Goal: Task Accomplishment & Management: Use online tool/utility

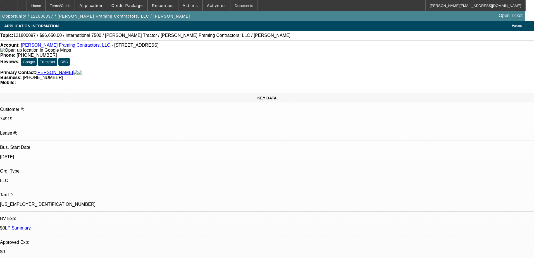
select select "0"
select select "2"
select select "0"
select select "6"
select select "0"
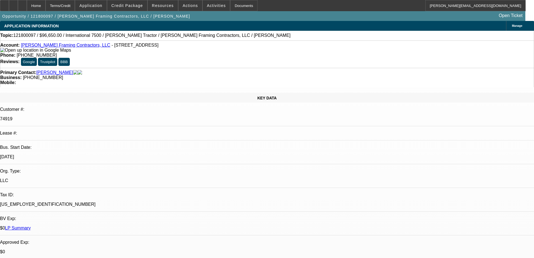
select select "2"
select select "0"
select select "6"
select select "0"
select select "2"
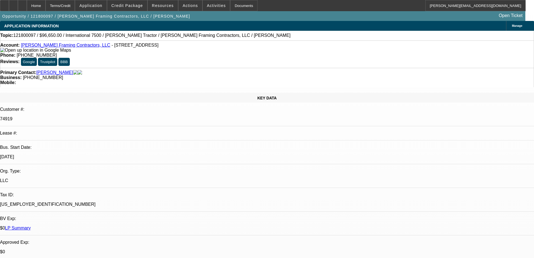
select select "0"
select select "6"
select select "0"
select select "2"
select select "0"
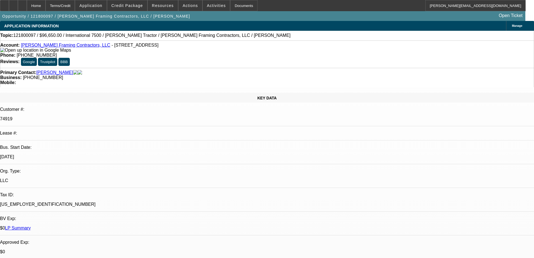
select select "6"
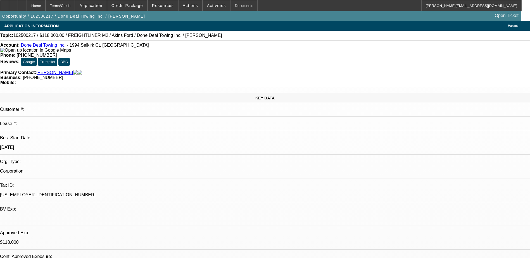
select select "0"
select select "2"
select select "0"
select select "2"
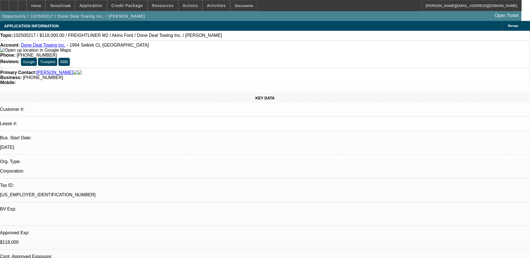
select select "0"
select select "2"
select select "0"
select select "1"
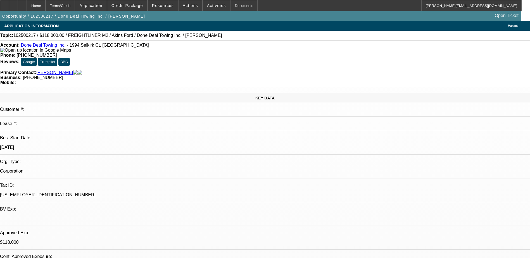
select select "2"
select select "6"
select select "1"
select select "2"
select select "6"
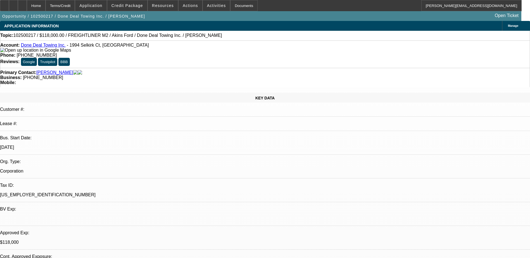
select select "1"
select select "2"
select select "6"
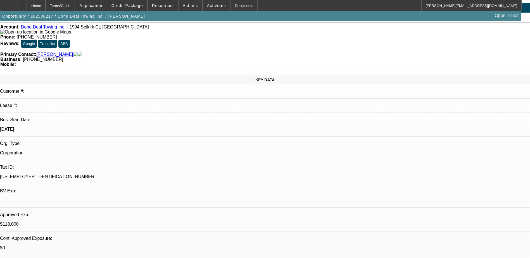
scroll to position [28, 0]
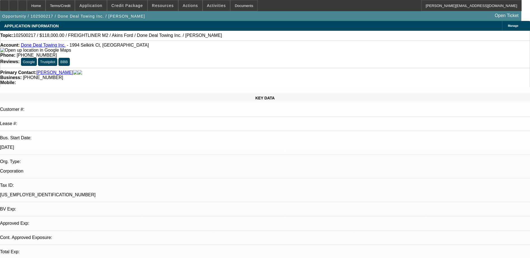
select select "0"
select select "2"
select select "0"
select select "2"
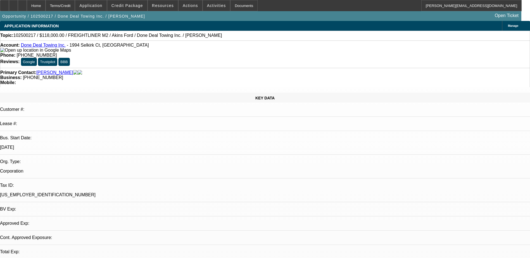
select select "0"
select select "2"
select select "0"
select select "1"
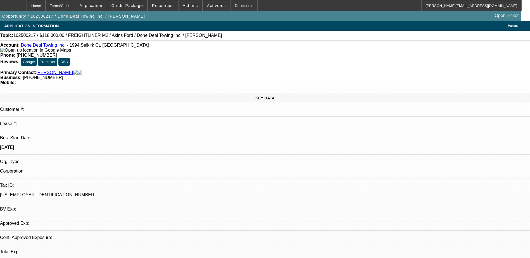
select select "2"
select select "6"
select select "1"
select select "2"
select select "6"
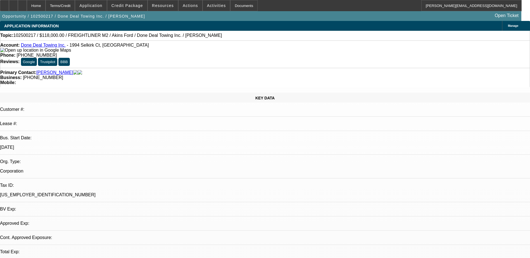
select select "1"
select select "2"
select select "6"
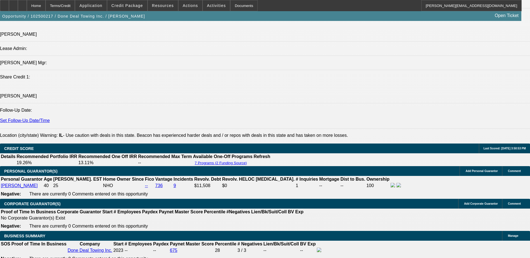
scroll to position [610, 0]
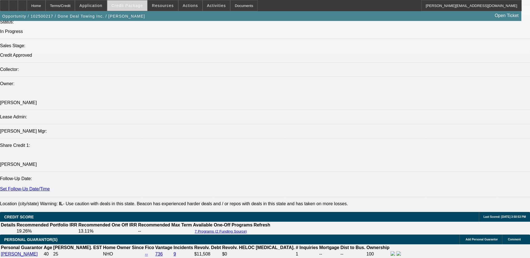
click at [125, 4] on span "Credit Package" at bounding box center [127, 5] width 32 height 4
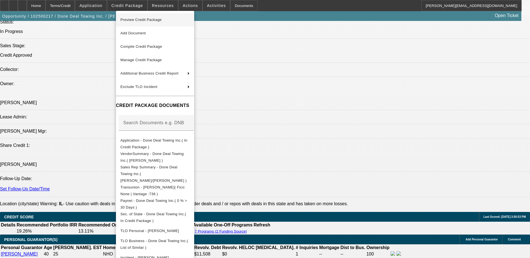
click at [147, 16] on button "Preview Credit Package" at bounding box center [155, 19] width 78 height 13
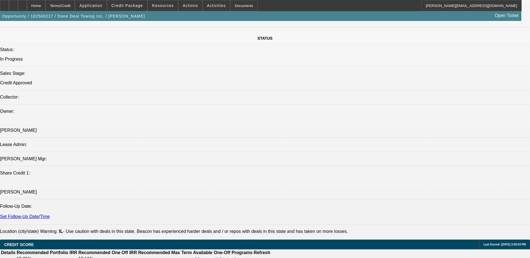
scroll to position [582, 0]
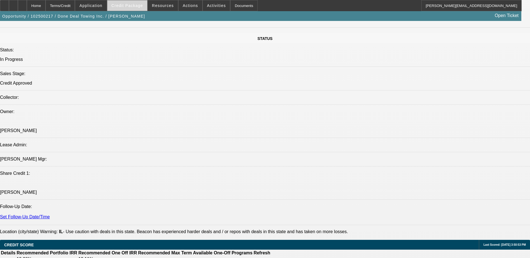
click at [135, 5] on span "Credit Package" at bounding box center [127, 5] width 32 height 4
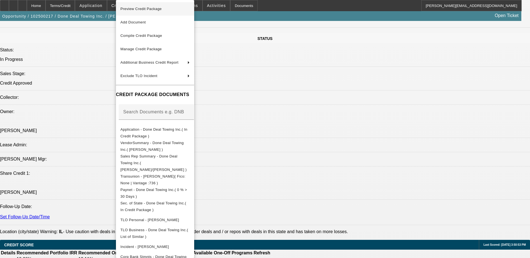
click at [139, 9] on span "Preview Credit Package" at bounding box center [140, 9] width 41 height 4
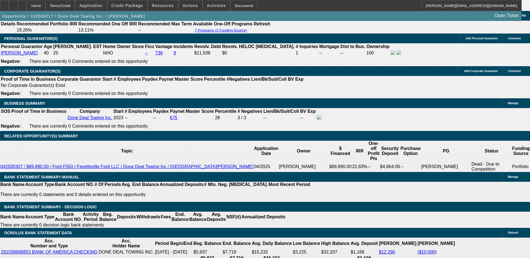
scroll to position [721, 0]
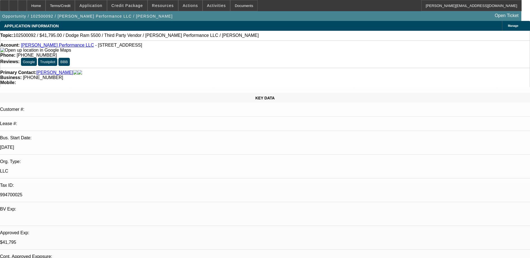
select select "0"
select select "2"
select select "0"
select select "6"
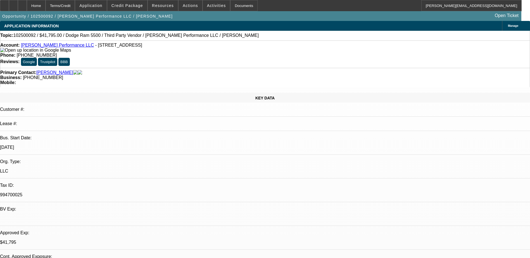
select select "0"
select select "2"
select select "0"
select select "6"
select select "0"
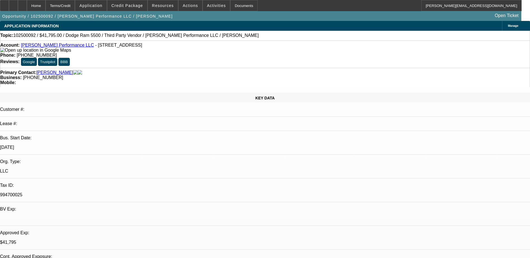
select select "2"
select select "0.1"
select select "4"
select select "0"
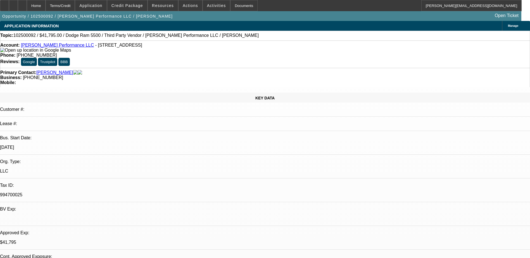
select select "2"
select select "0.1"
select select "4"
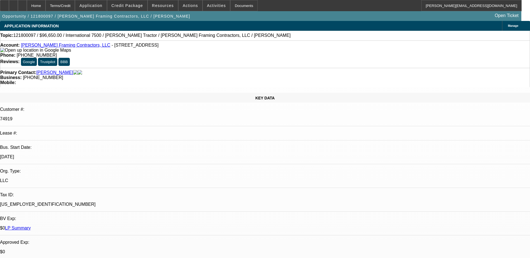
select select "0"
select select "2"
select select "0"
select select "6"
select select "0"
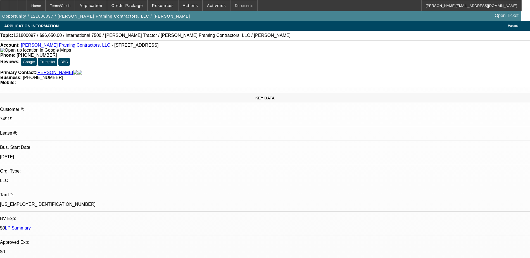
select select "2"
select select "0"
select select "6"
select select "0"
select select "2"
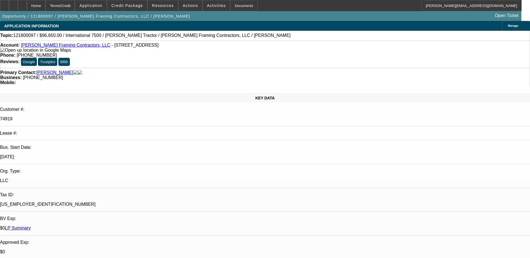
select select "0"
select select "6"
select select "0"
select select "2"
select select "0"
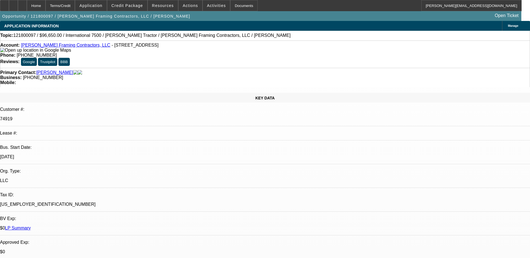
select select "6"
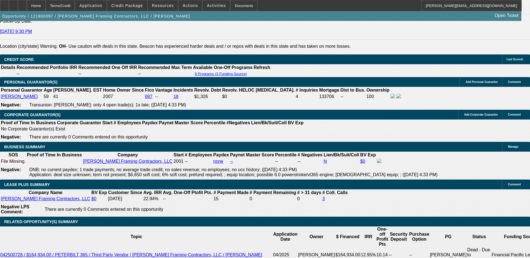
scroll to position [56, 0]
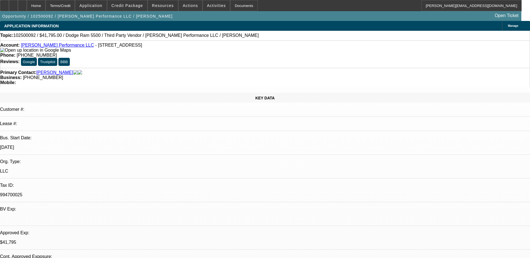
select select "0"
select select "2"
select select "0"
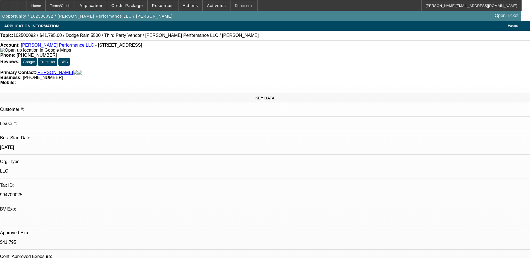
select select "0"
select select "2"
select select "0.1"
select select "0"
select select "2"
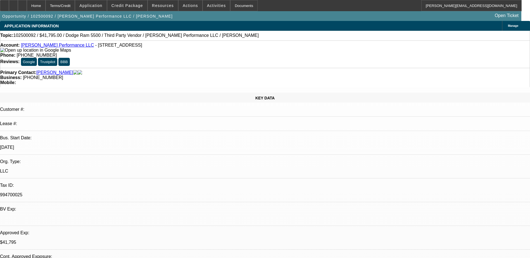
select select "0.1"
select select "1"
select select "2"
select select "6"
select select "1"
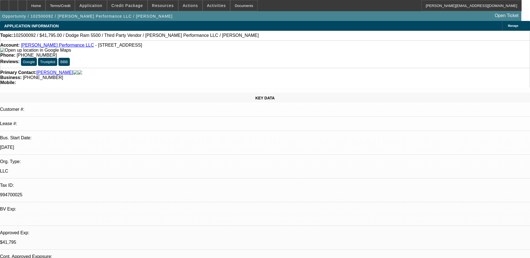
select select "2"
select select "6"
select select "1"
select select "2"
select select "4"
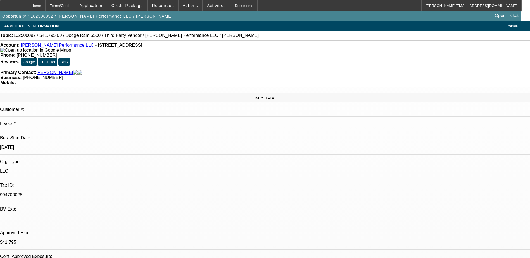
select select "1"
select select "2"
select select "4"
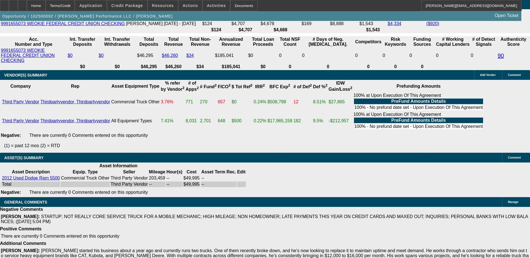
scroll to position [1099, 0]
